Goal: Task Accomplishment & Management: Use online tool/utility

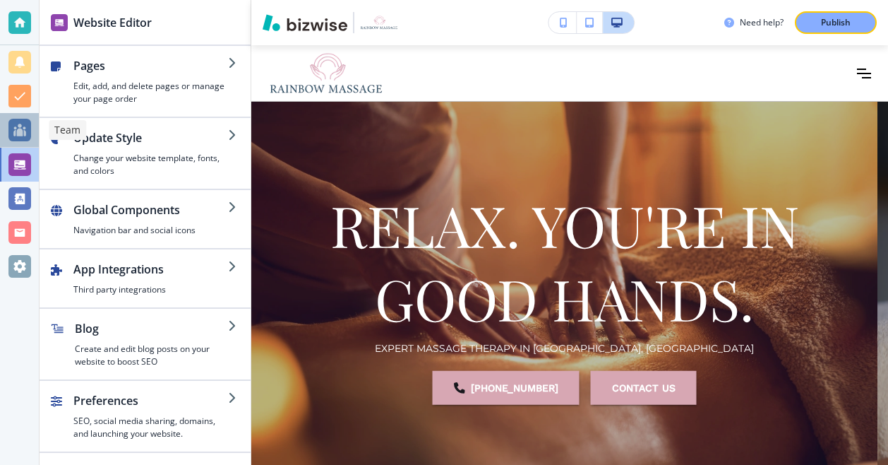
click at [16, 128] on div at bounding box center [19, 130] width 23 height 23
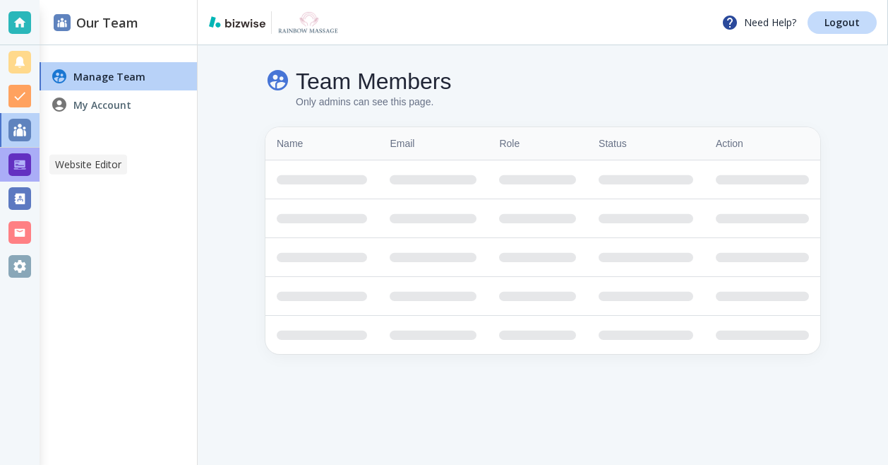
click at [25, 168] on div at bounding box center [19, 164] width 23 height 23
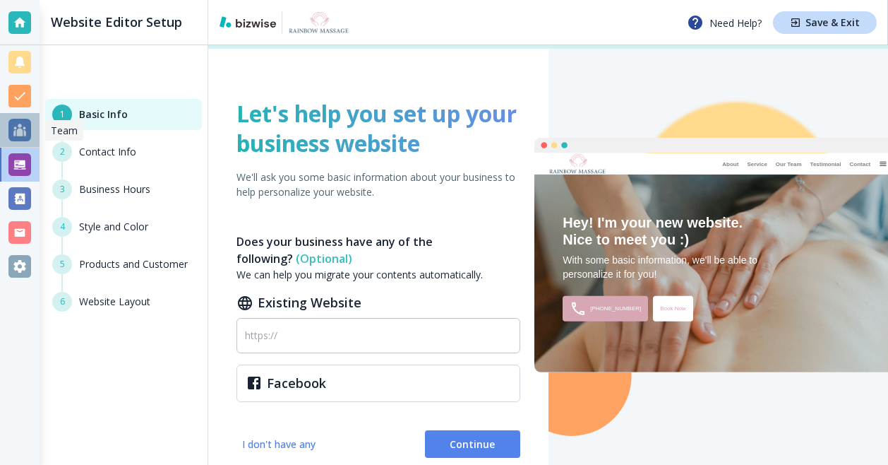
click at [18, 129] on div at bounding box center [19, 130] width 23 height 23
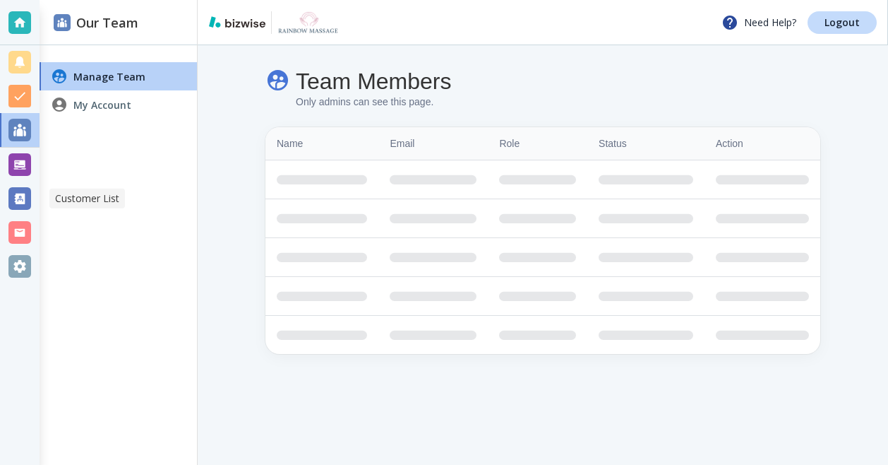
click at [28, 196] on div at bounding box center [19, 198] width 23 height 23
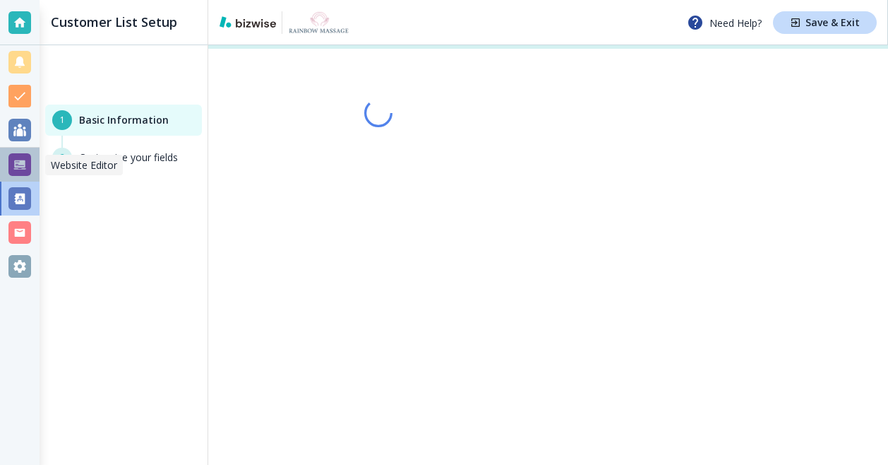
click at [21, 163] on div at bounding box center [19, 164] width 23 height 23
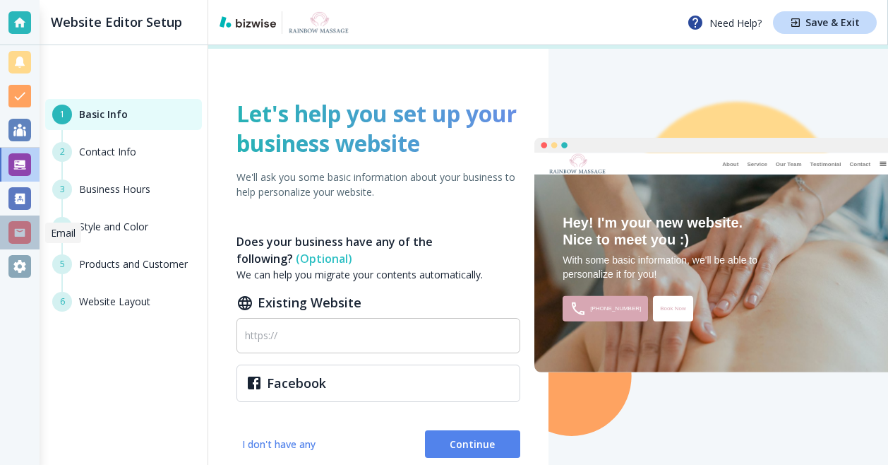
click at [23, 234] on div at bounding box center [19, 232] width 23 height 23
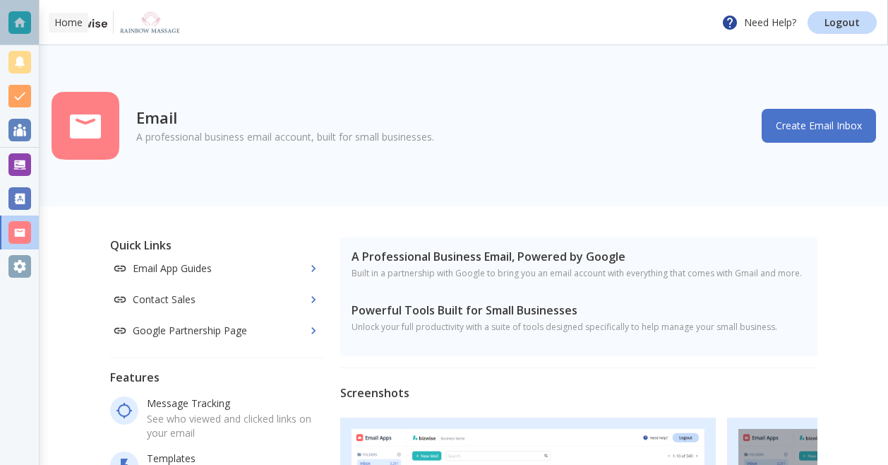
click at [22, 24] on div at bounding box center [19, 22] width 23 height 23
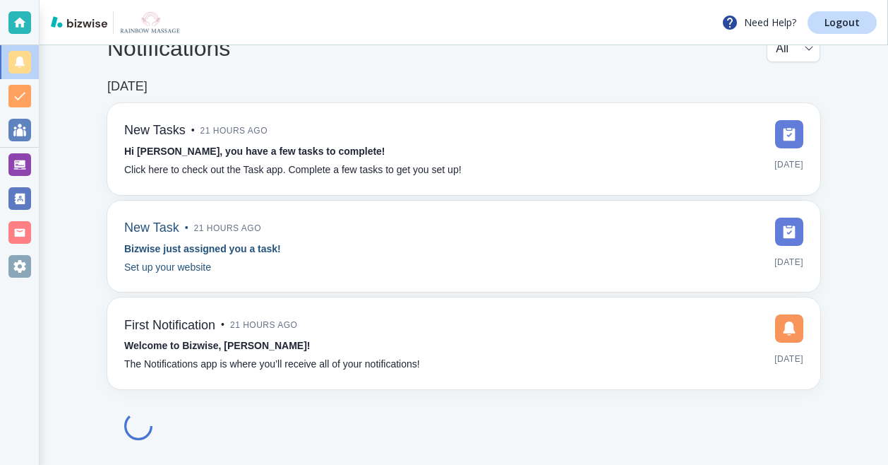
scroll to position [33, 0]
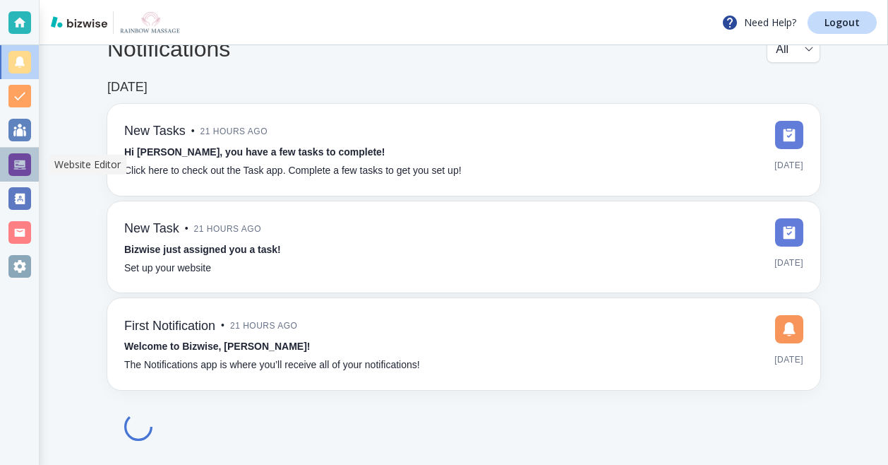
click at [16, 168] on div at bounding box center [19, 164] width 23 height 23
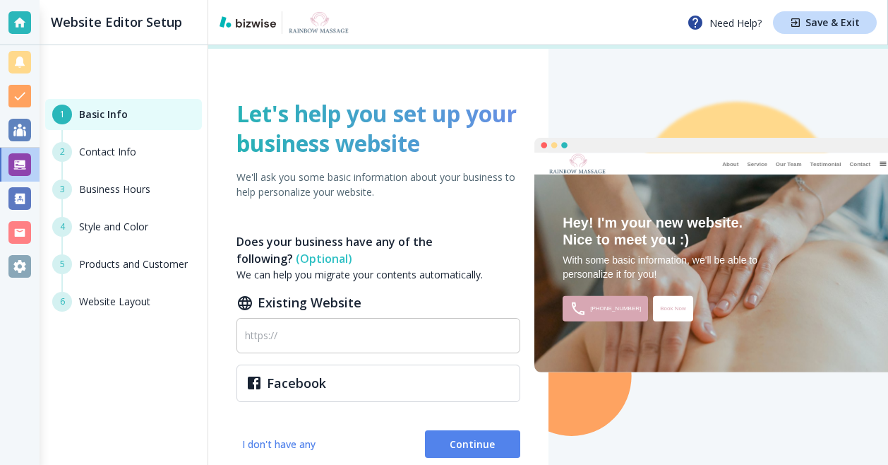
click at [671, 315] on div "Book Now" at bounding box center [673, 307] width 40 height 25
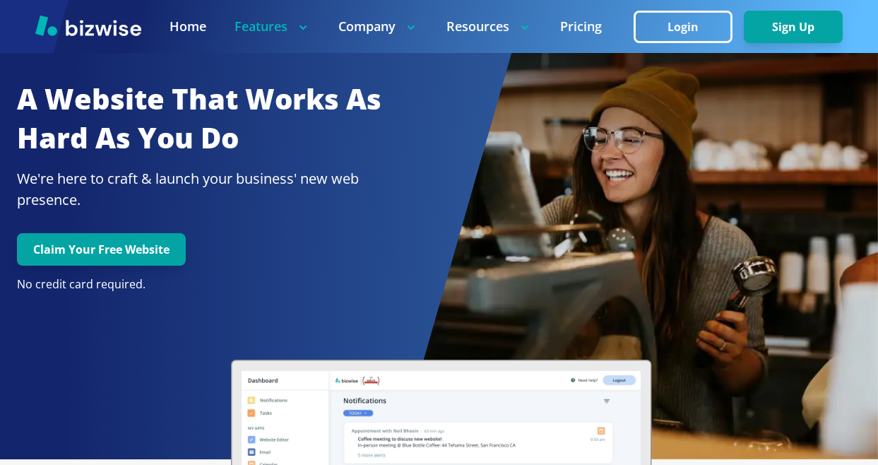
scroll to position [1644, 0]
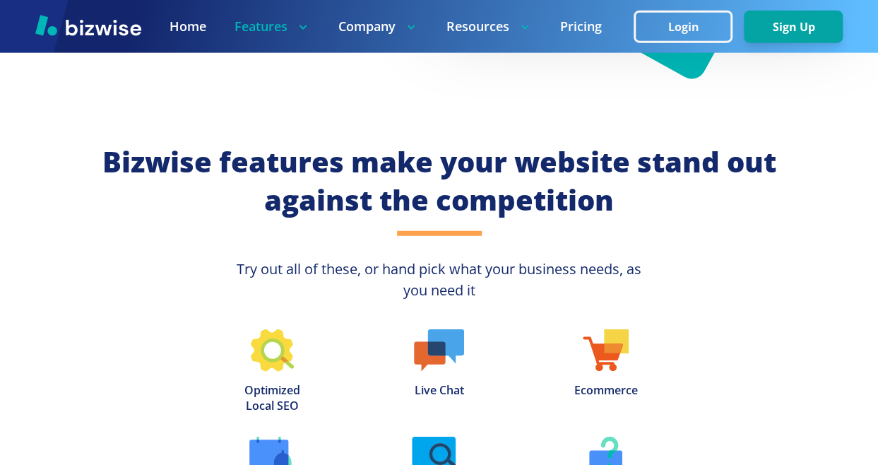
click at [753, 324] on div "Bizwise features make your website stand out against the competition Try out al…" at bounding box center [439, 385] width 878 height 539
